Goal: Check status

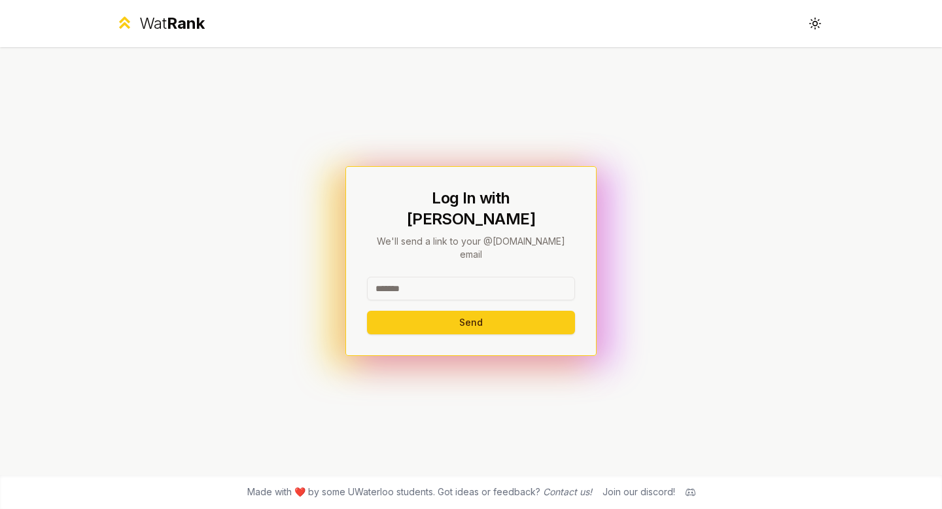
click at [401, 277] on input at bounding box center [471, 289] width 208 height 24
click at [418, 277] on input at bounding box center [471, 289] width 208 height 24
type input "********"
click at [397, 313] on button "Send" at bounding box center [471, 323] width 208 height 24
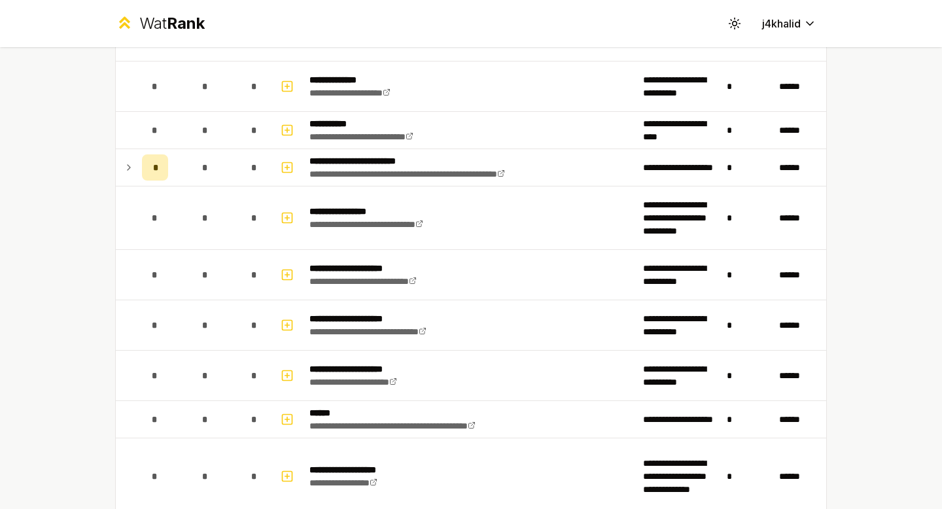
scroll to position [1763, 0]
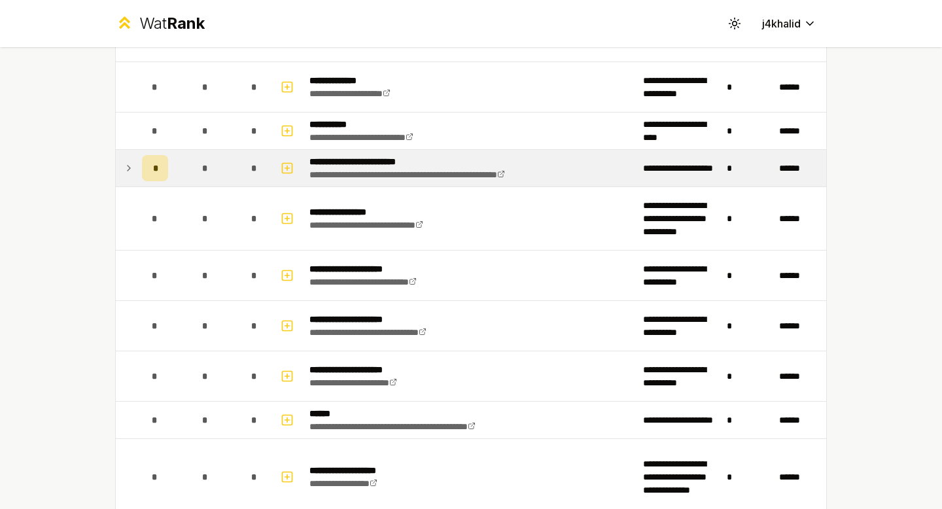
click at [155, 165] on div "*" at bounding box center [155, 168] width 26 height 26
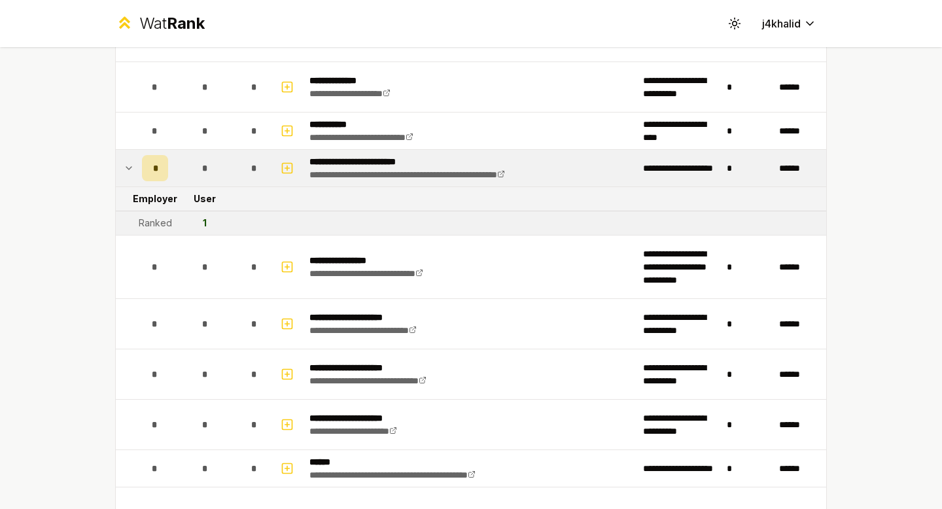
click at [142, 165] on div "*" at bounding box center [155, 168] width 26 height 26
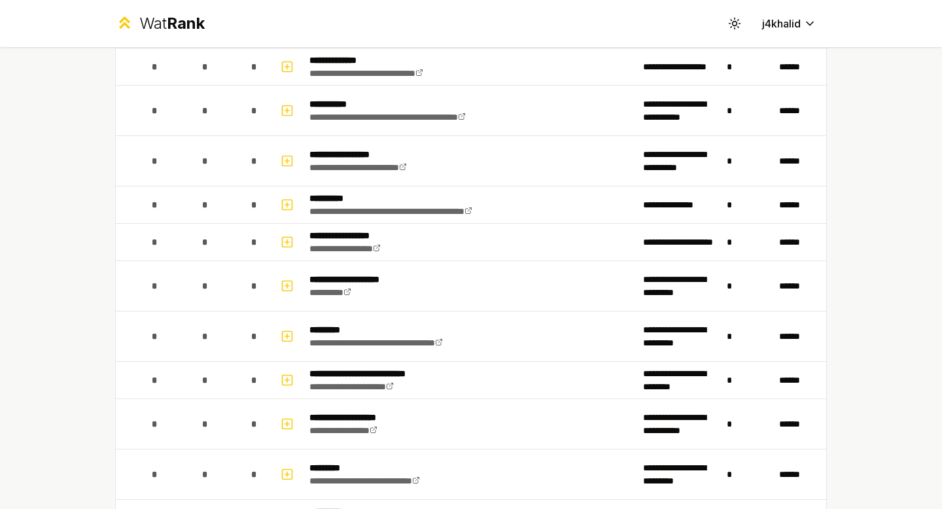
scroll to position [0, 0]
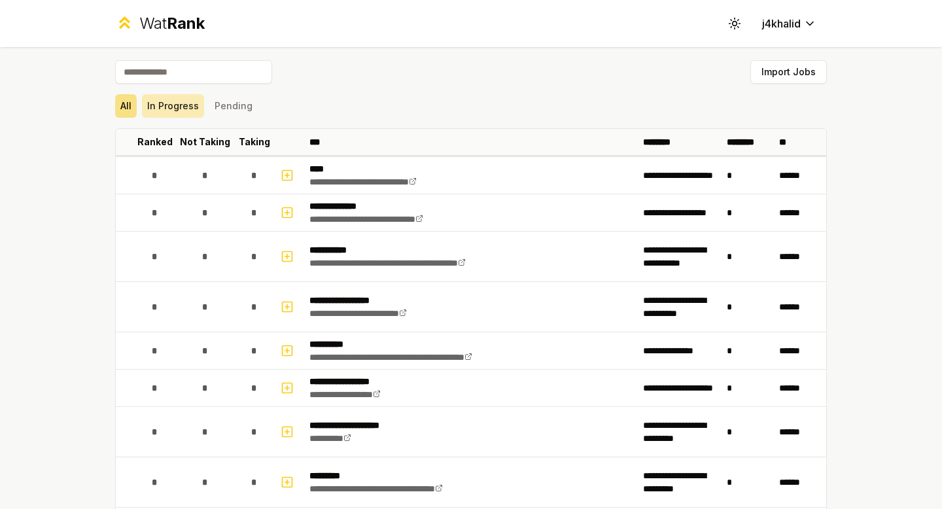
click at [167, 99] on button "In Progress" at bounding box center [173, 106] width 62 height 24
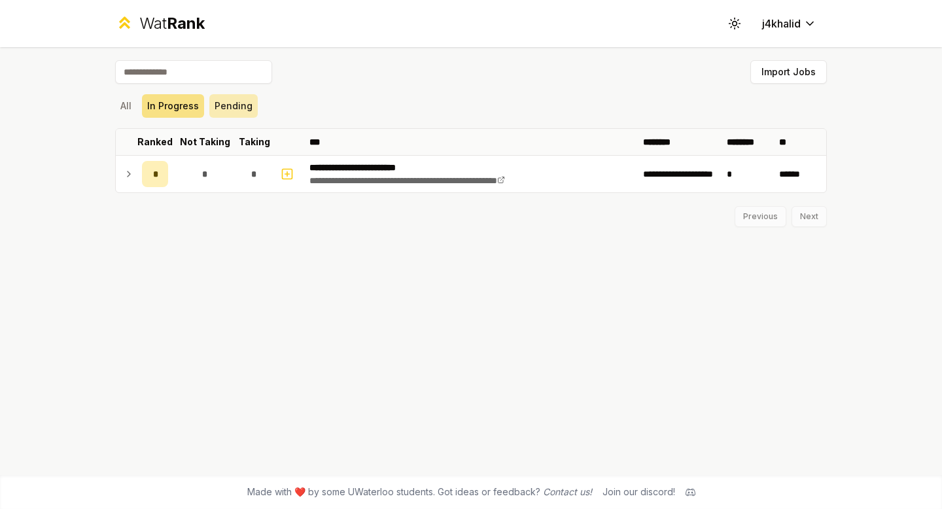
click at [214, 101] on button "Pending" at bounding box center [233, 106] width 48 height 24
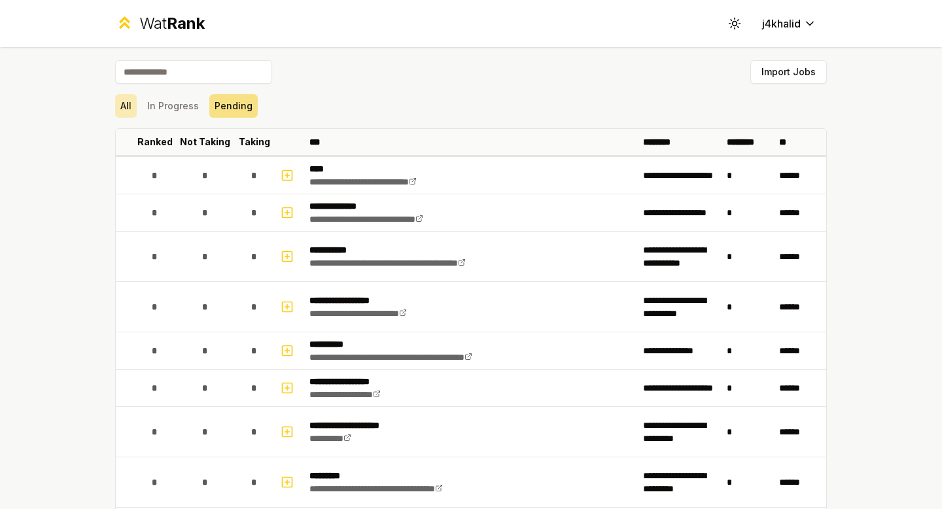
click at [122, 100] on button "All" at bounding box center [126, 106] width 22 height 24
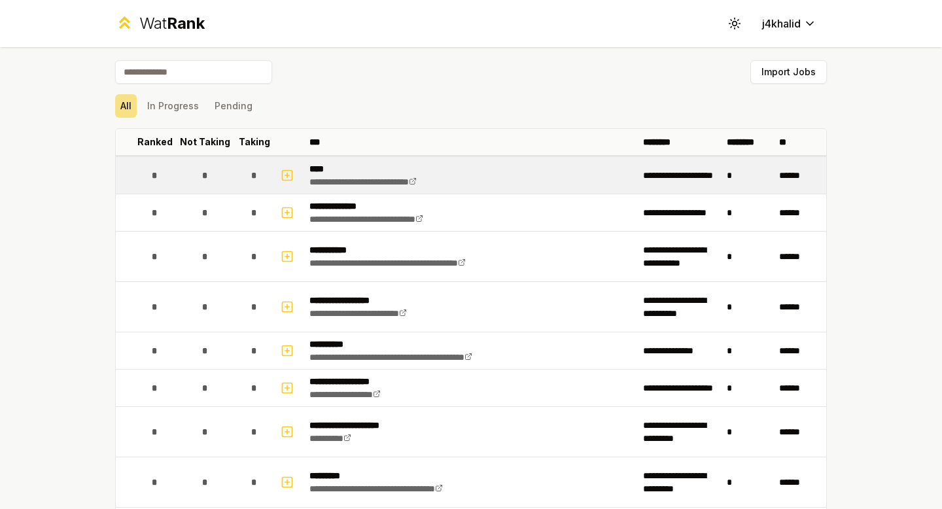
click at [243, 173] on div "*" at bounding box center [254, 175] width 26 height 26
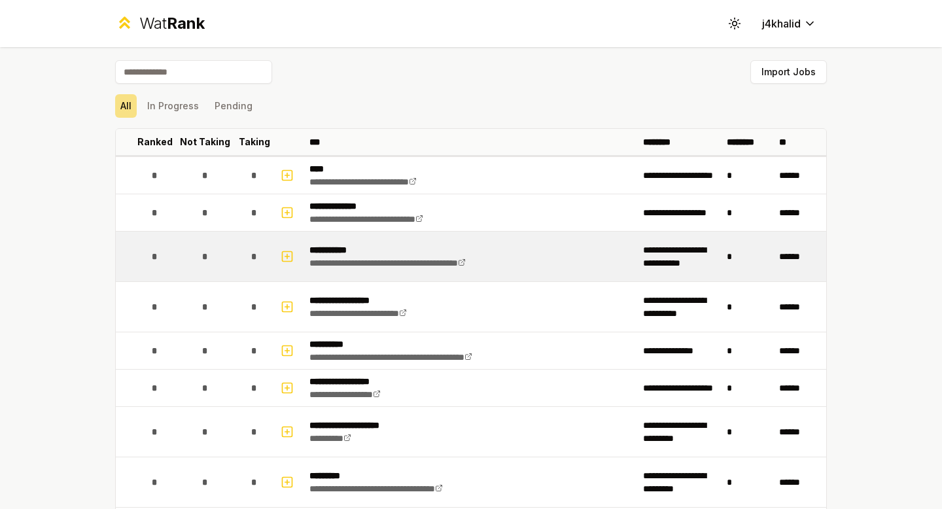
click at [159, 245] on div "*" at bounding box center [155, 256] width 26 height 26
click at [154, 248] on div "*" at bounding box center [155, 256] width 26 height 26
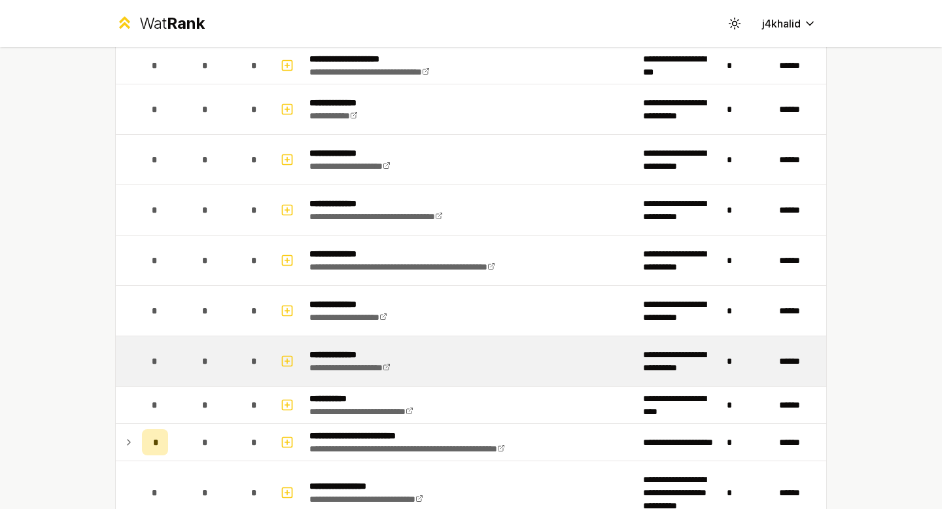
scroll to position [1567, 0]
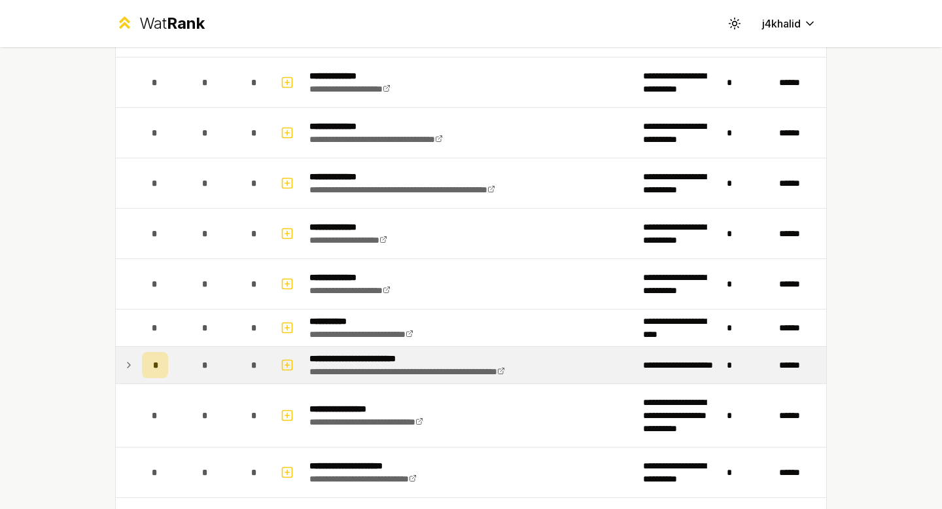
click at [137, 366] on td "*" at bounding box center [155, 365] width 37 height 37
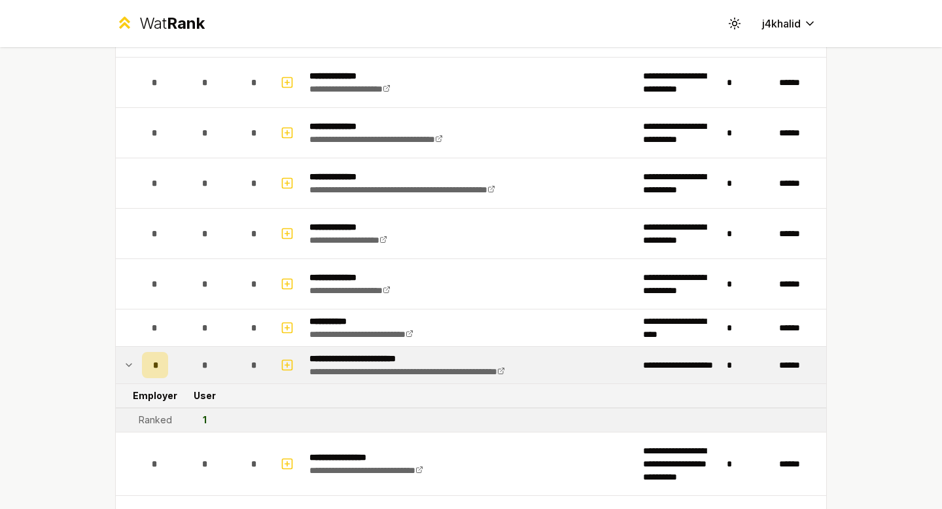
click at [145, 418] on div "Ranked" at bounding box center [155, 419] width 33 height 13
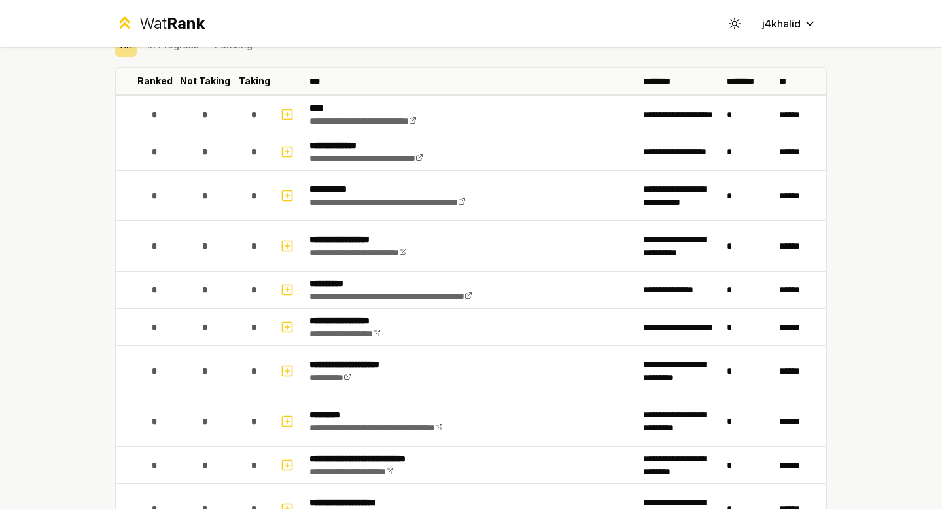
scroll to position [0, 0]
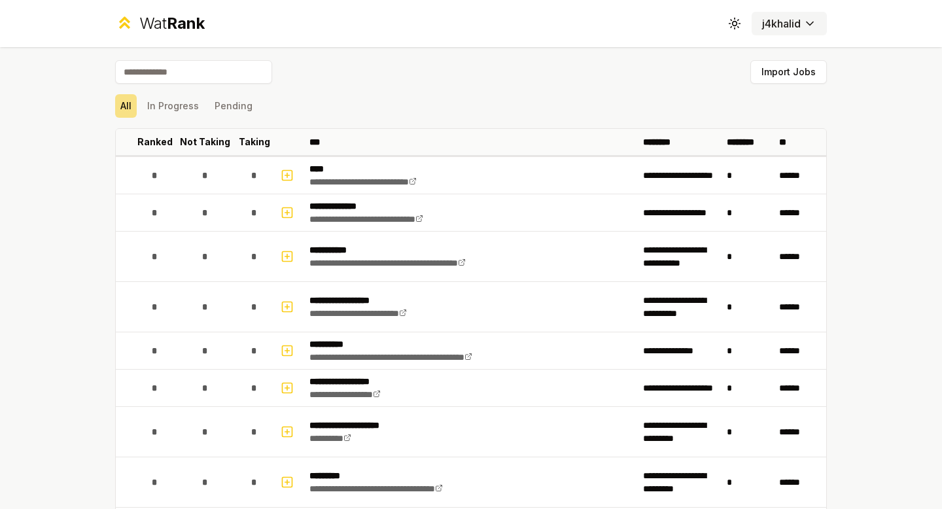
click at [775, 31] on button "j4khalid" at bounding box center [788, 24] width 75 height 24
click at [782, 22] on html "**********" at bounding box center [471, 254] width 942 height 509
